Goal: Task Accomplishment & Management: Manage account settings

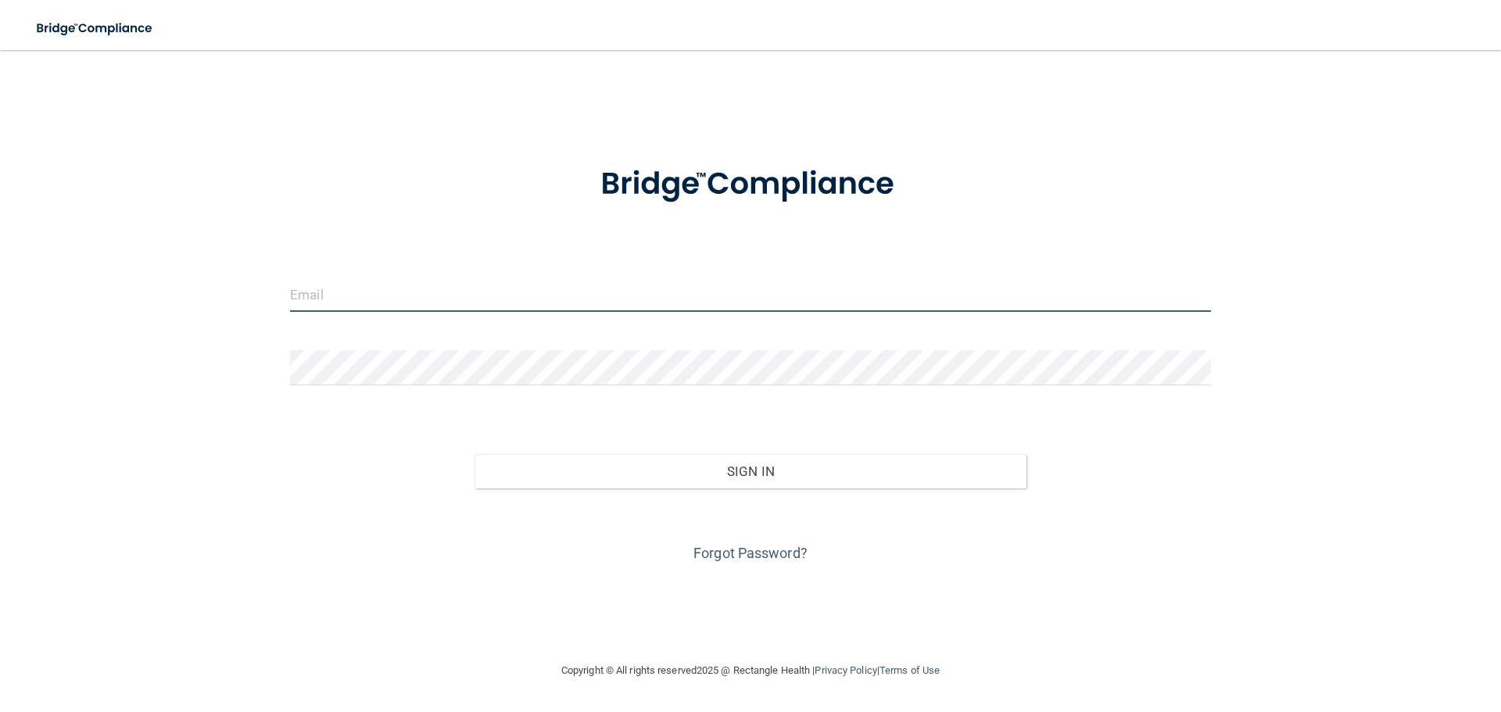
click at [460, 289] on input "email" at bounding box center [750, 294] width 921 height 35
type input "[EMAIL_ADDRESS][DOMAIN_NAME]"
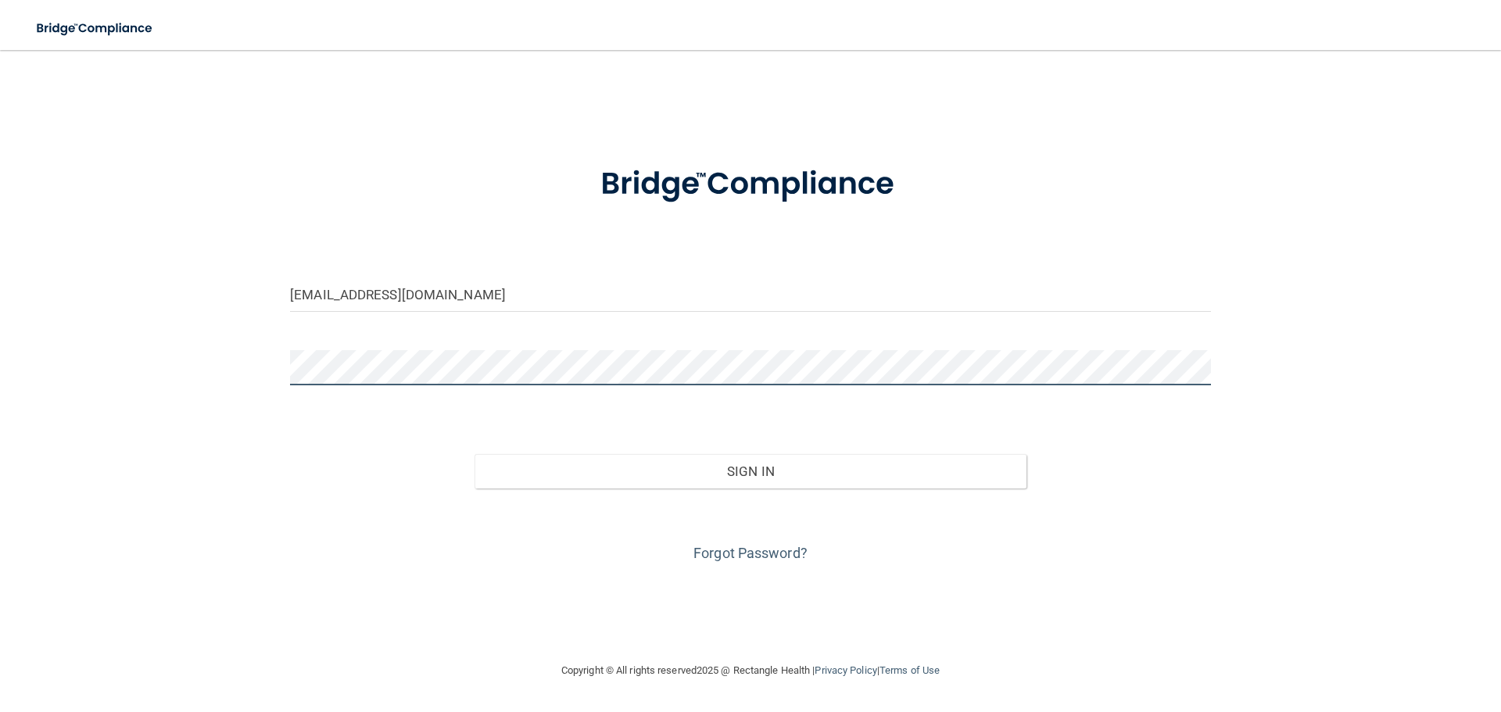
click at [474, 454] on button "Sign In" at bounding box center [750, 471] width 553 height 34
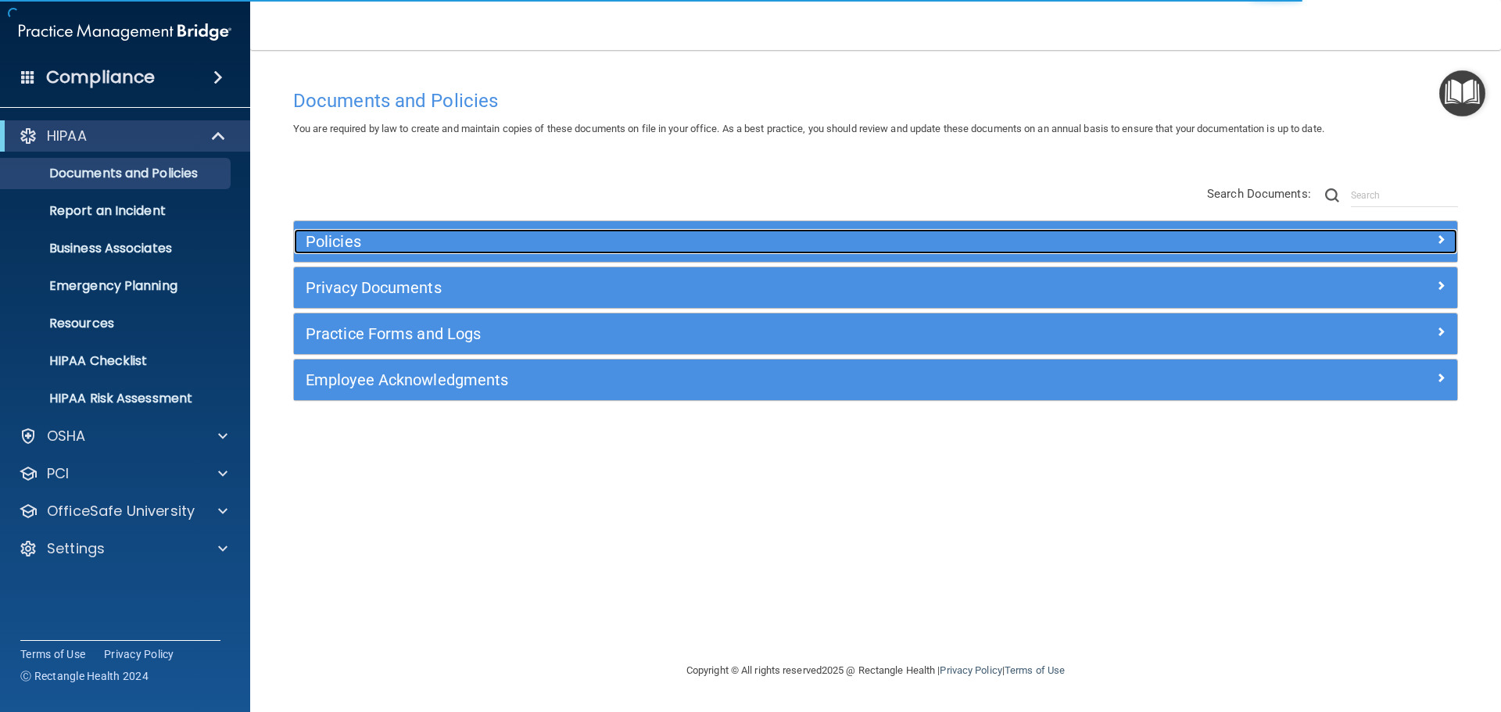
click at [424, 239] on h5 "Policies" at bounding box center [730, 241] width 849 height 17
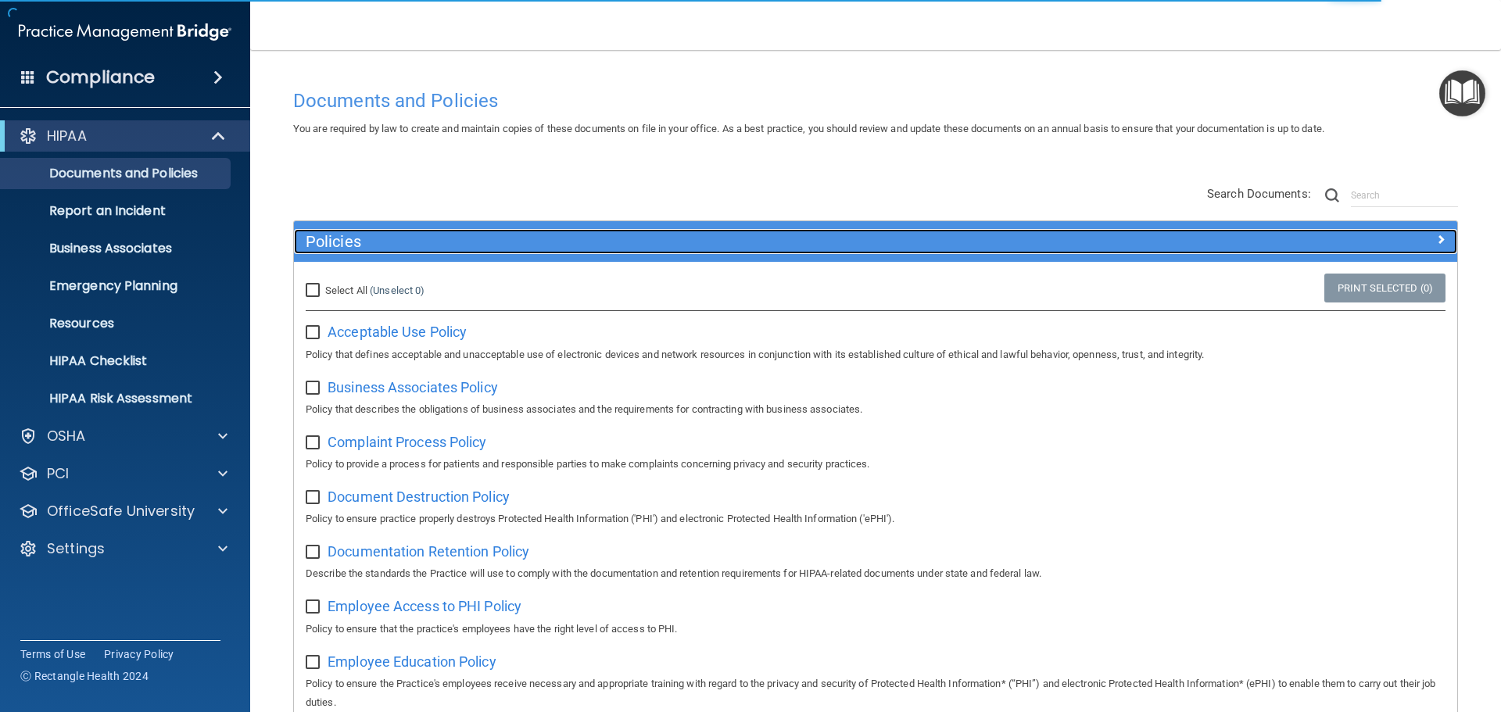
drag, startPoint x: 1437, startPoint y: 245, endPoint x: 1186, endPoint y: 246, distance: 251.7
click at [1435, 245] on div at bounding box center [1311, 238] width 291 height 19
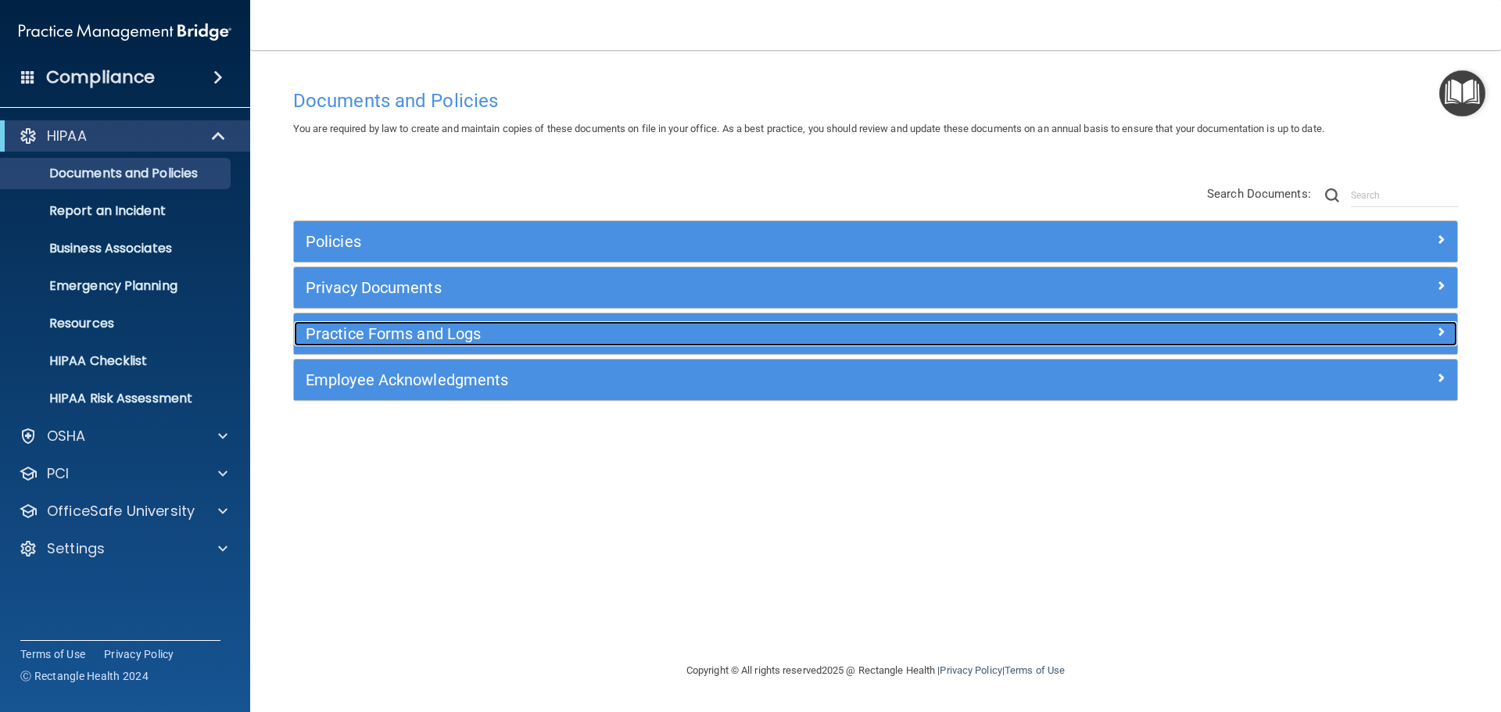
click at [447, 334] on h5 "Practice Forms and Logs" at bounding box center [730, 333] width 849 height 17
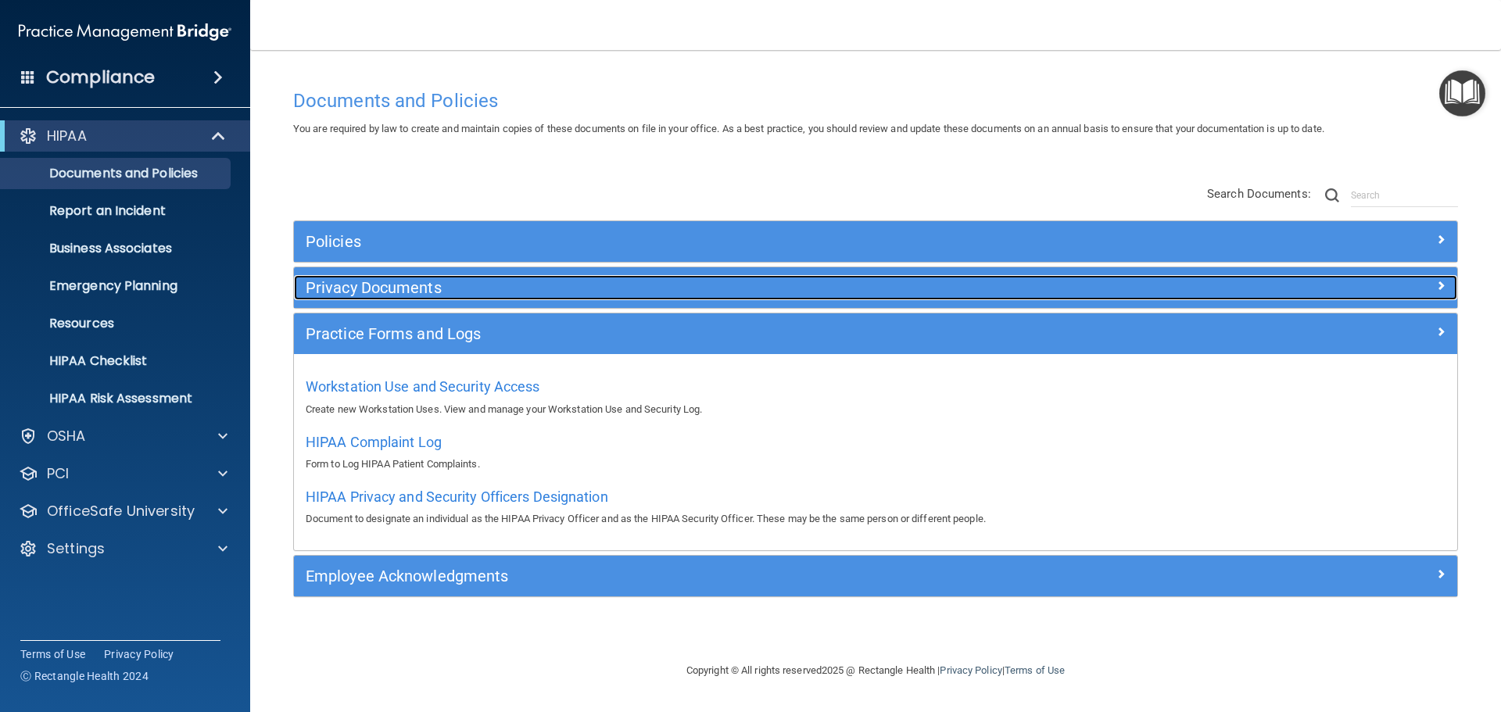
click at [414, 289] on h5 "Privacy Documents" at bounding box center [730, 287] width 849 height 17
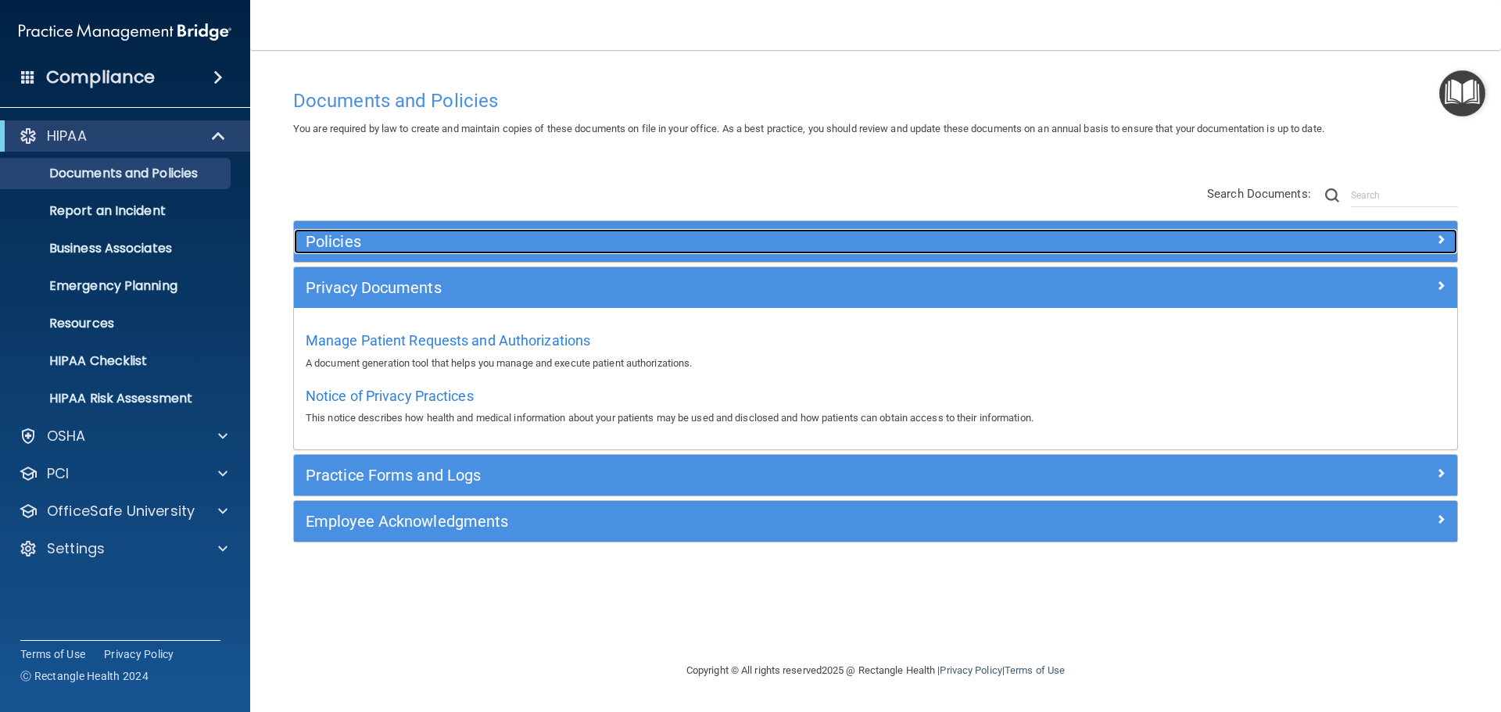
click at [409, 243] on h5 "Policies" at bounding box center [730, 241] width 849 height 17
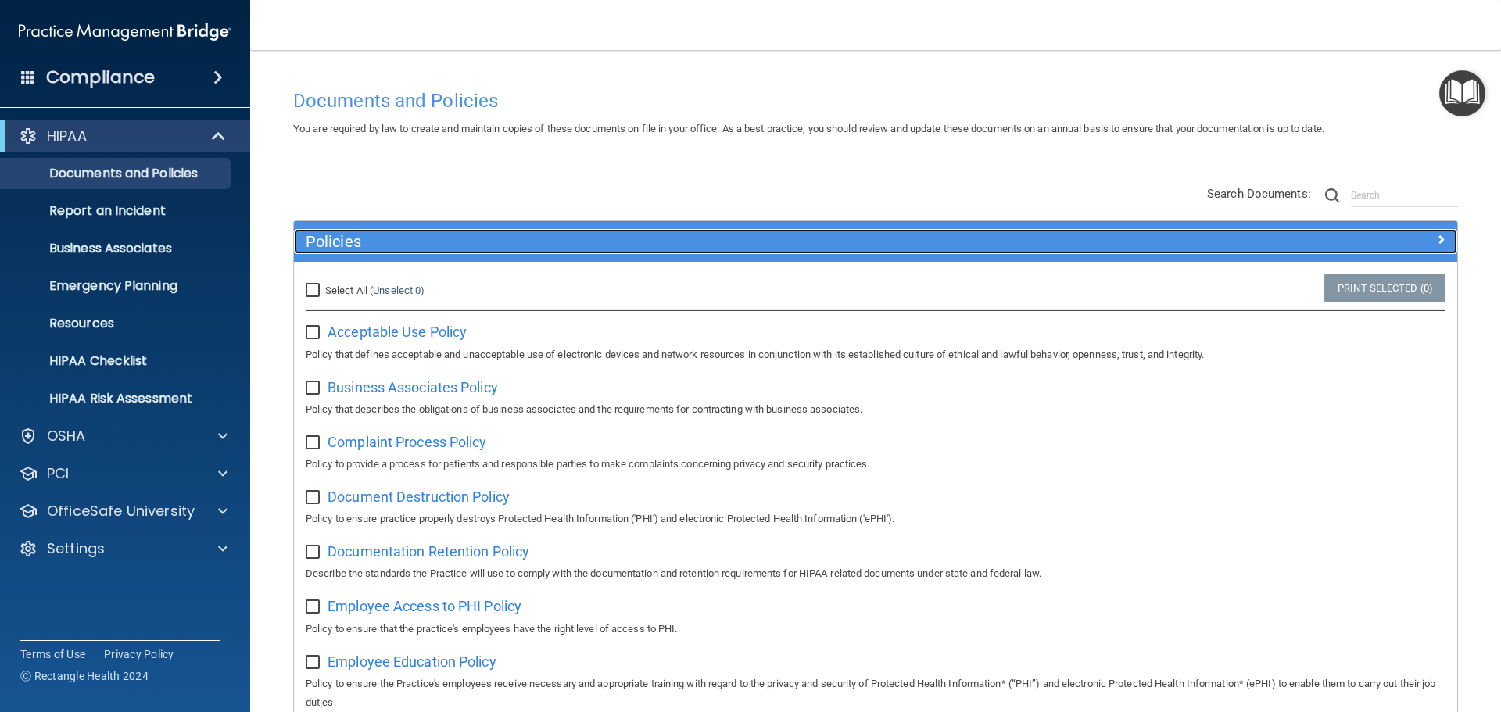
click at [380, 241] on h5 "Policies" at bounding box center [730, 241] width 849 height 17
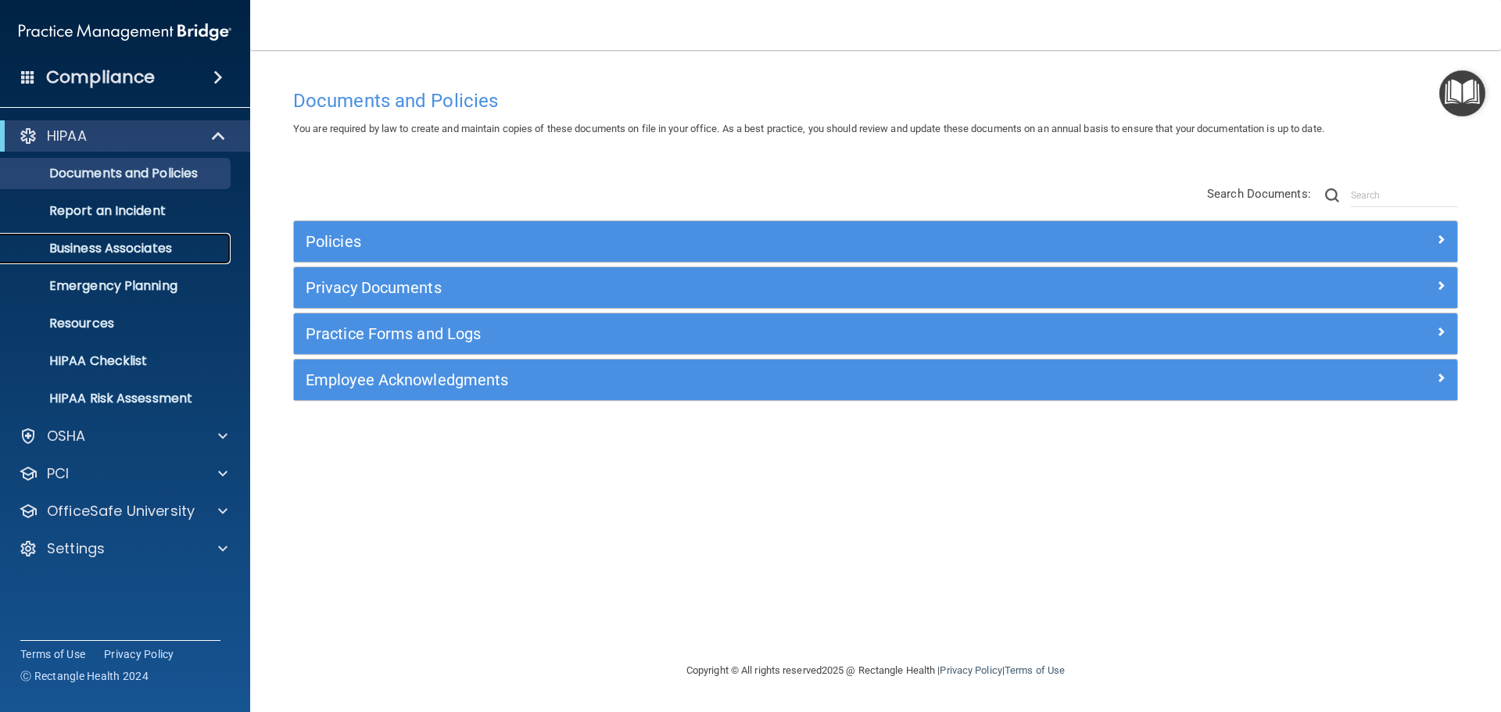
click at [161, 251] on p "Business Associates" at bounding box center [116, 249] width 213 height 16
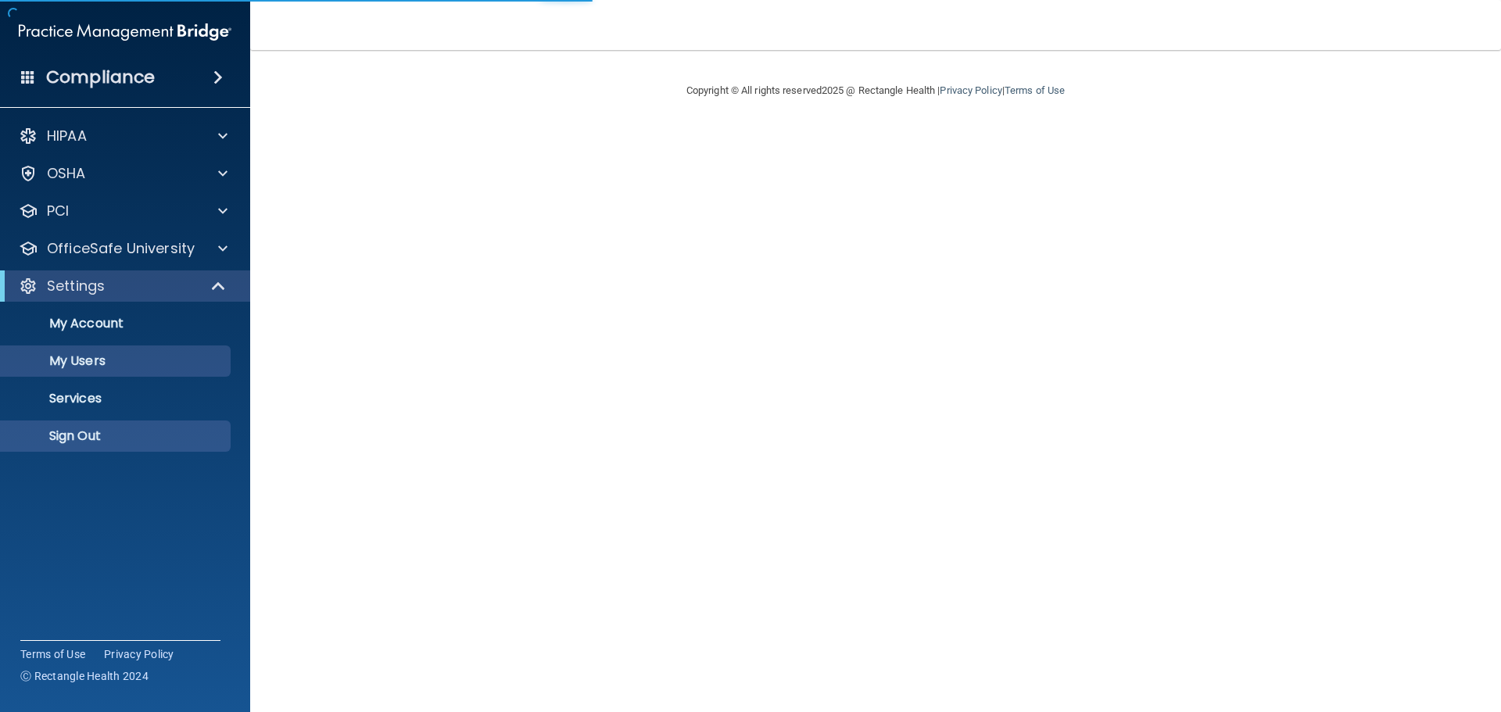
select select "20"
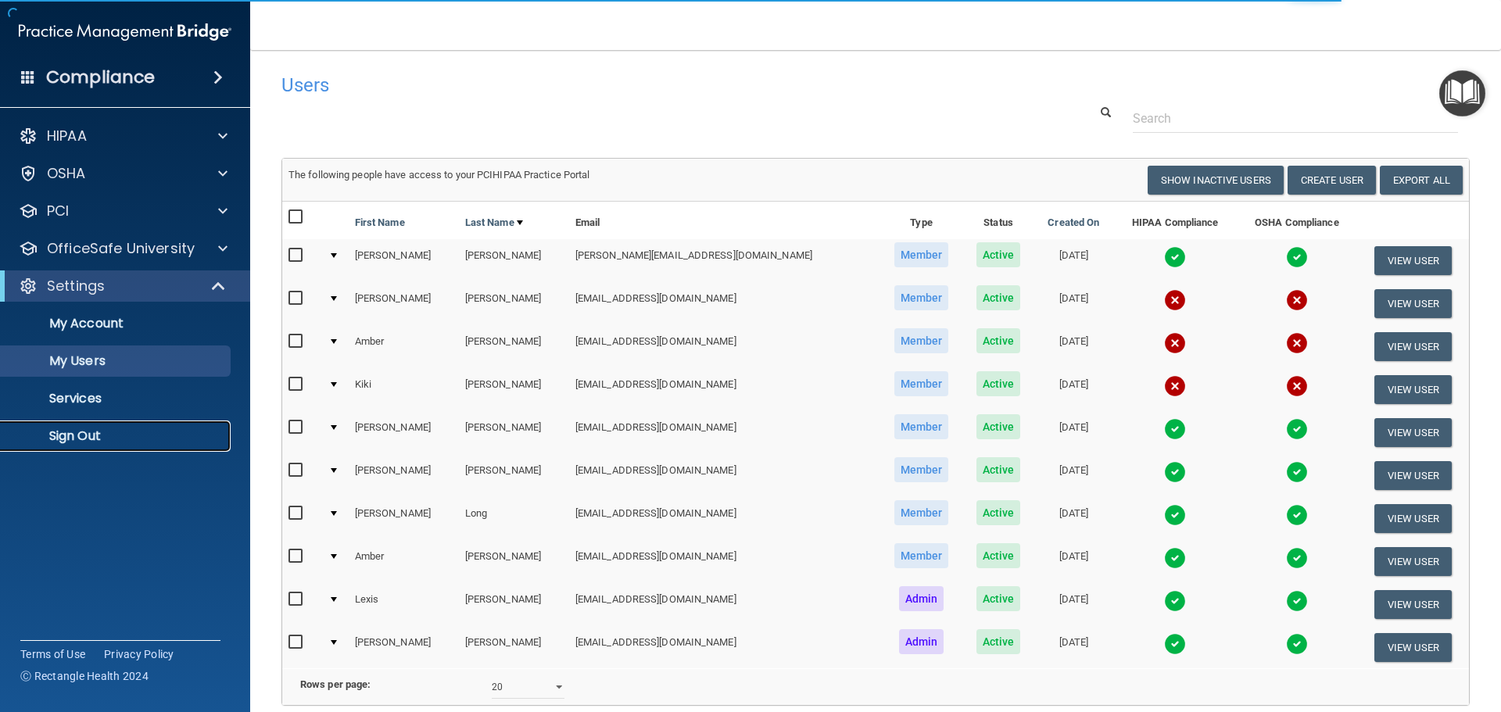
click at [151, 440] on p "Sign Out" at bounding box center [116, 436] width 213 height 16
